Goal: Task Accomplishment & Management: Complete application form

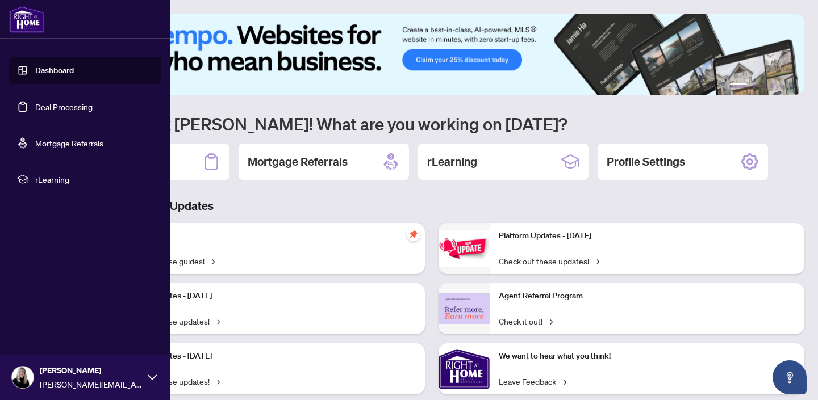
click at [44, 104] on link "Deal Processing" at bounding box center [63, 107] width 57 height 10
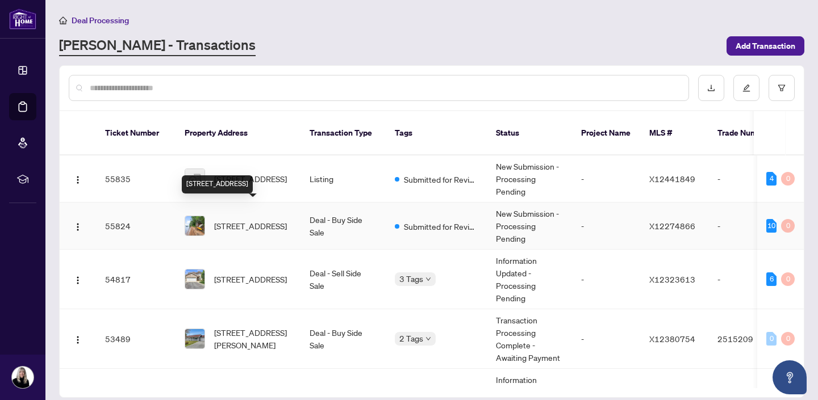
click at [240, 220] on span "[STREET_ADDRESS]" at bounding box center [250, 226] width 73 height 12
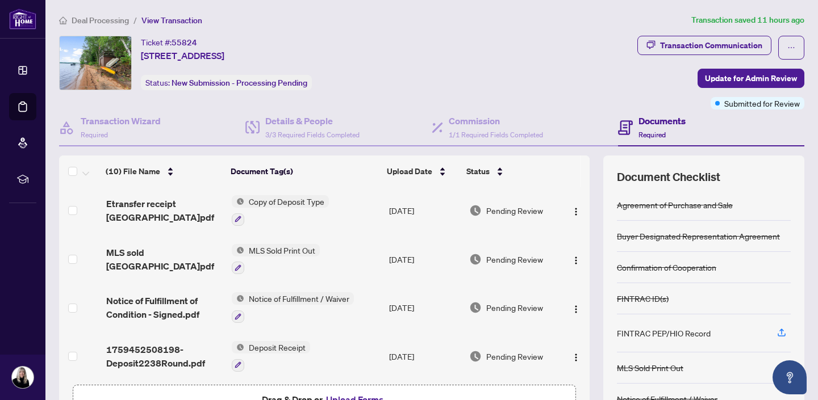
scroll to position [74, 0]
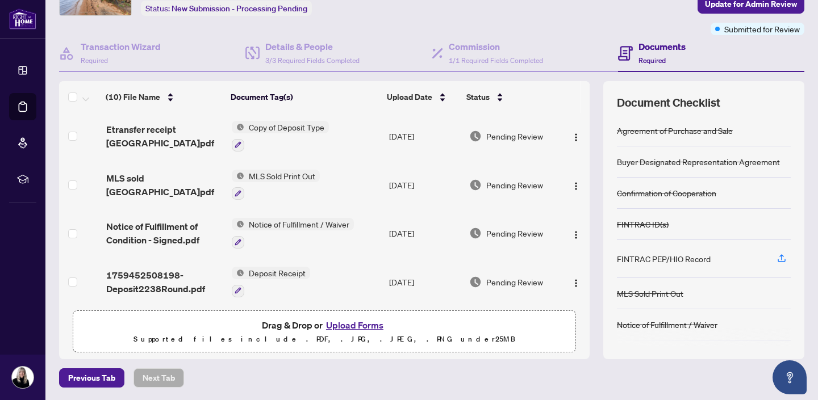
click at [358, 324] on button "Upload Forms" at bounding box center [355, 325] width 64 height 15
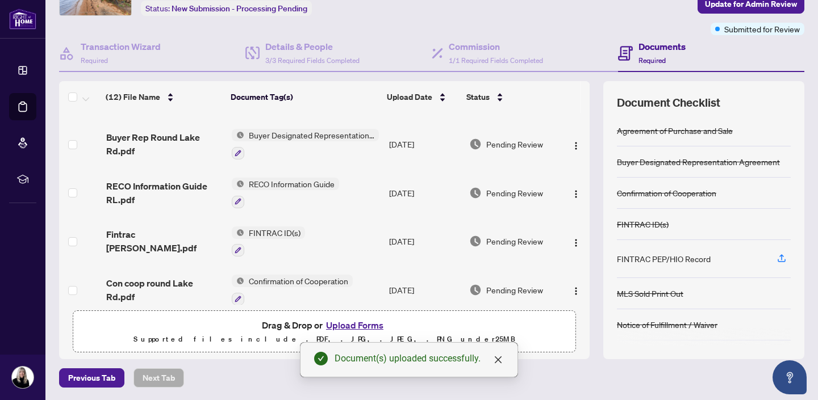
scroll to position [0, 0]
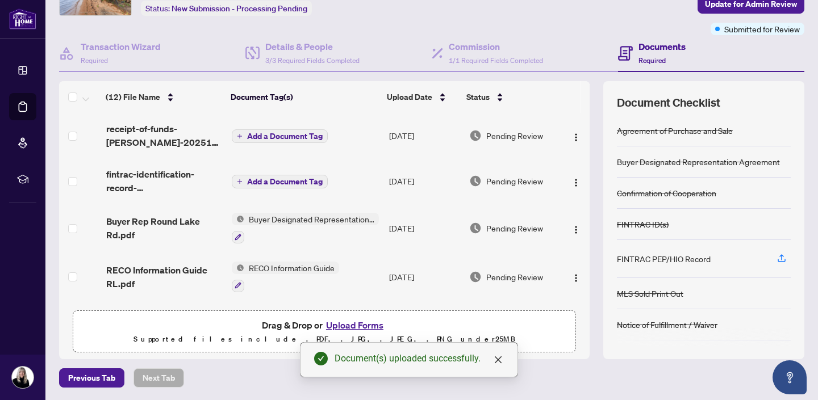
click at [270, 178] on span "Add a Document Tag" at bounding box center [285, 182] width 76 height 8
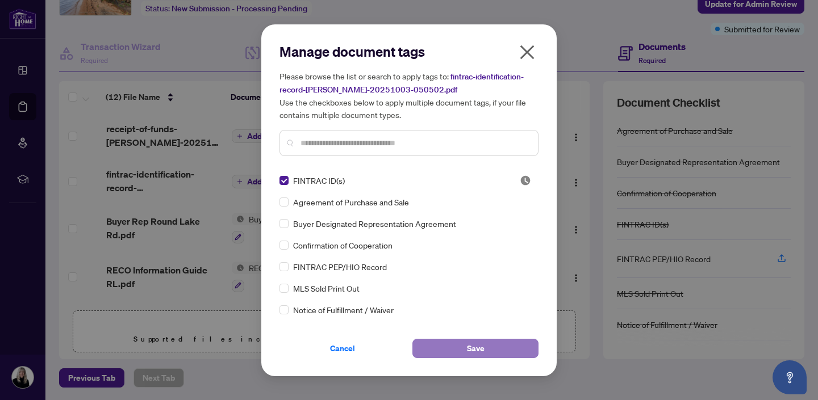
click at [494, 350] on button "Save" at bounding box center [475, 348] width 126 height 19
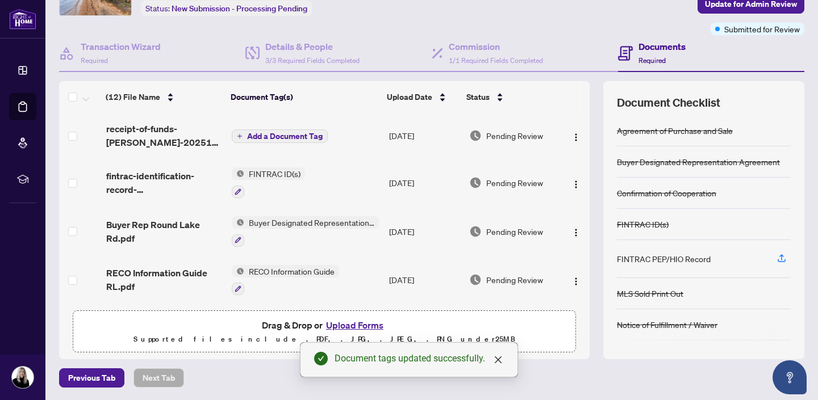
click at [273, 132] on span "Add a Document Tag" at bounding box center [285, 136] width 76 height 8
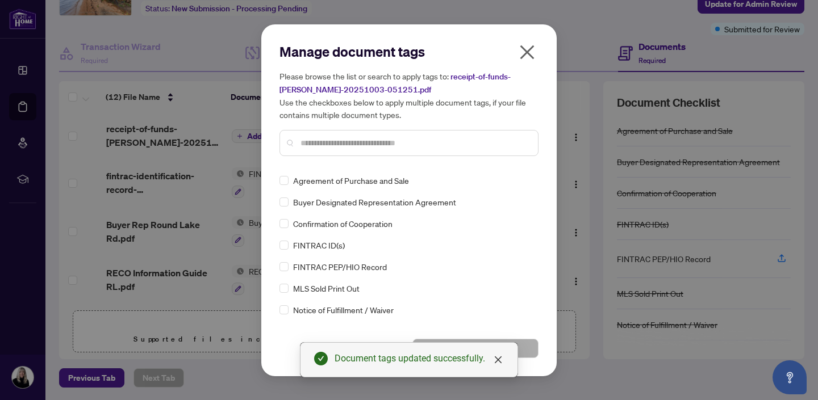
click at [308, 145] on input "text" at bounding box center [414, 143] width 228 height 12
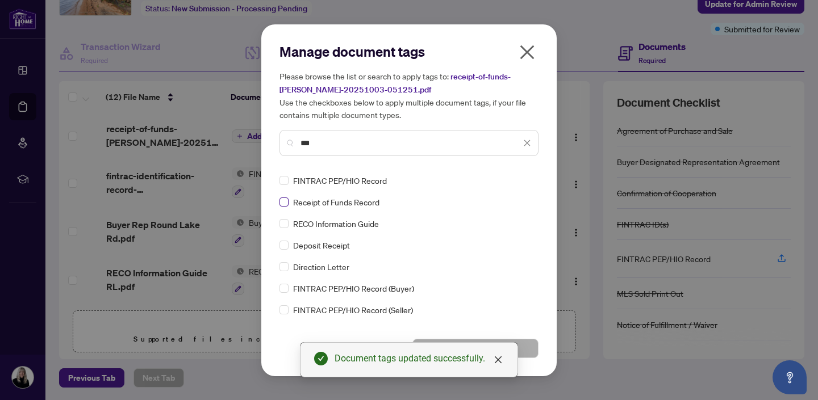
type input "***"
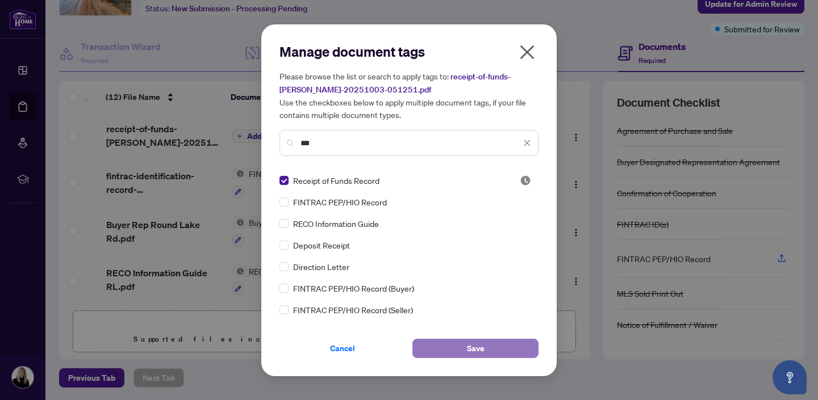
click at [487, 346] on button "Save" at bounding box center [475, 348] width 126 height 19
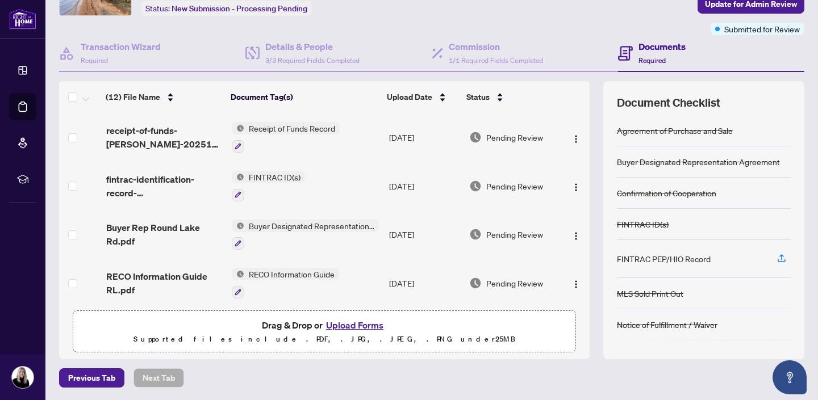
scroll to position [93, 0]
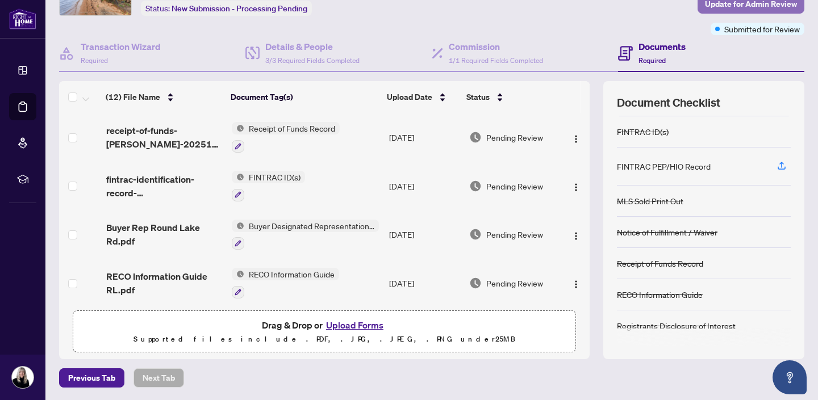
click at [733, 4] on span "Update for Admin Review" at bounding box center [751, 4] width 92 height 18
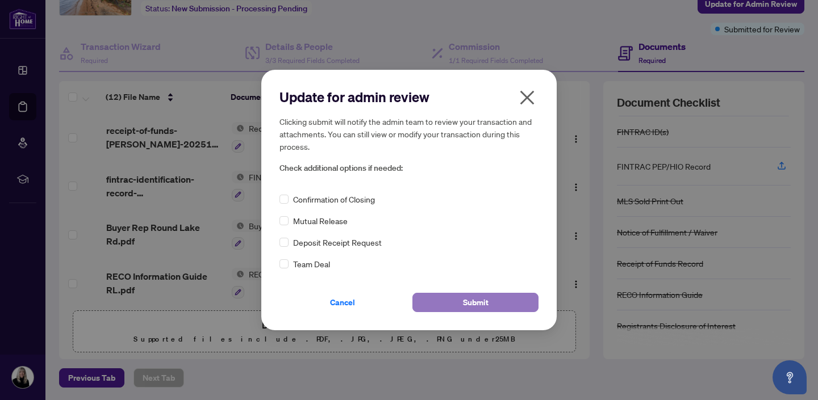
click at [462, 302] on button "Submit" at bounding box center [475, 302] width 126 height 19
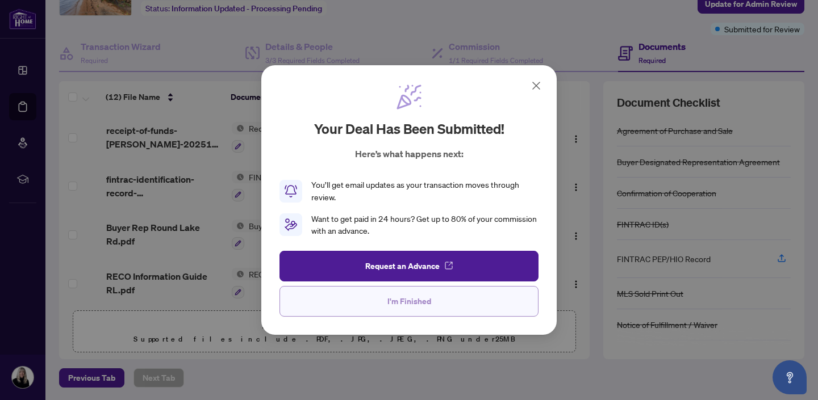
click at [421, 300] on span "I'm Finished" at bounding box center [409, 301] width 44 height 18
